Goal: Find specific fact: Find specific fact

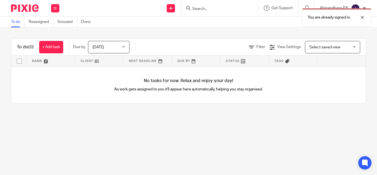
click at [193, 8] on div "You are already signed in." at bounding box center [280, 16] width 183 height 21
click at [194, 8] on div "You are already signed in." at bounding box center [280, 16] width 183 height 21
click at [362, 18] on div at bounding box center [358, 17] width 15 height 7
click at [195, 9] on input "Search" at bounding box center [217, 9] width 50 height 5
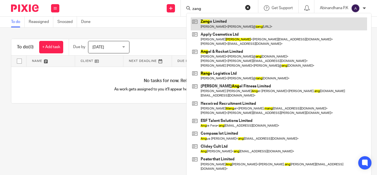
type input "zang"
click at [203, 22] on link at bounding box center [279, 23] width 176 height 13
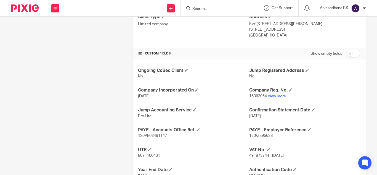
scroll to position [160, 0]
click at [257, 136] on span "120/ZE95638" at bounding box center [260, 135] width 23 height 4
copy p "120/ZE95638"
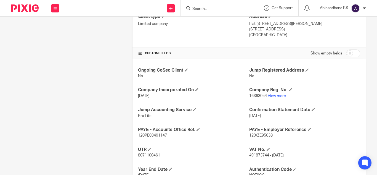
click at [149, 134] on span "120PE03491147" at bounding box center [152, 135] width 29 height 4
copy p "120PE03491147"
click at [225, 144] on div "Ongoing CoSec Client No Jump Registered Address No Company Incorporated On 3 Ap…" at bounding box center [249, 142] width 233 height 167
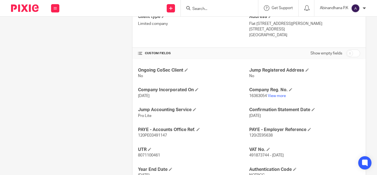
click at [215, 153] on p "8071100461" at bounding box center [193, 155] width 111 height 6
